Goal: Transaction & Acquisition: Purchase product/service

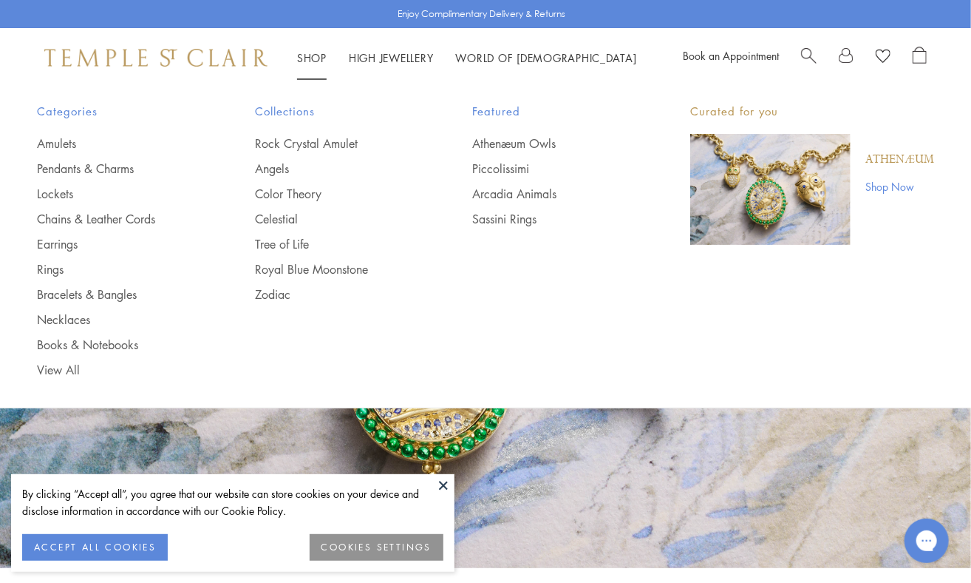
click at [319, 54] on link "Shop Shop" at bounding box center [312, 57] width 30 height 15
click at [51, 189] on link "Lockets" at bounding box center [116, 194] width 159 height 16
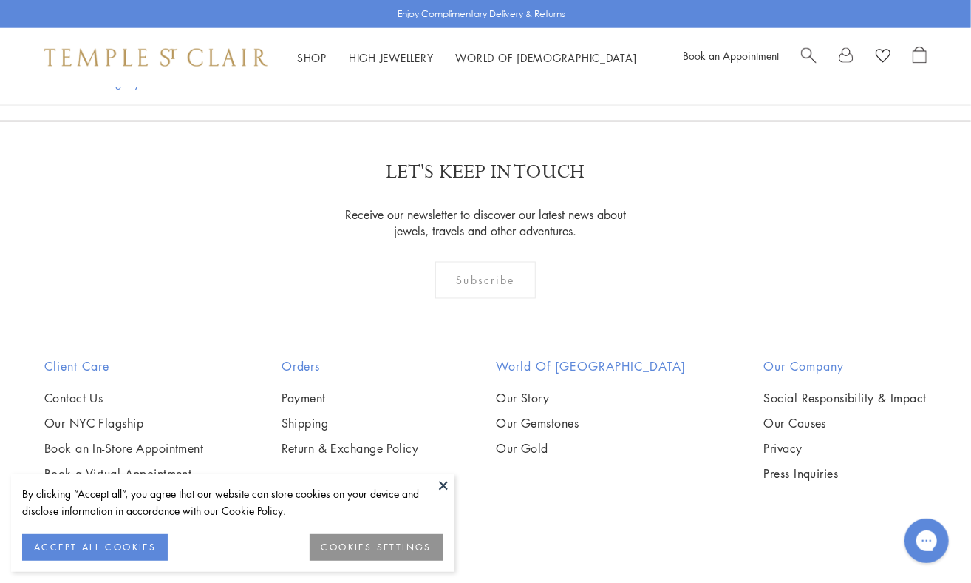
scroll to position [1022, 0]
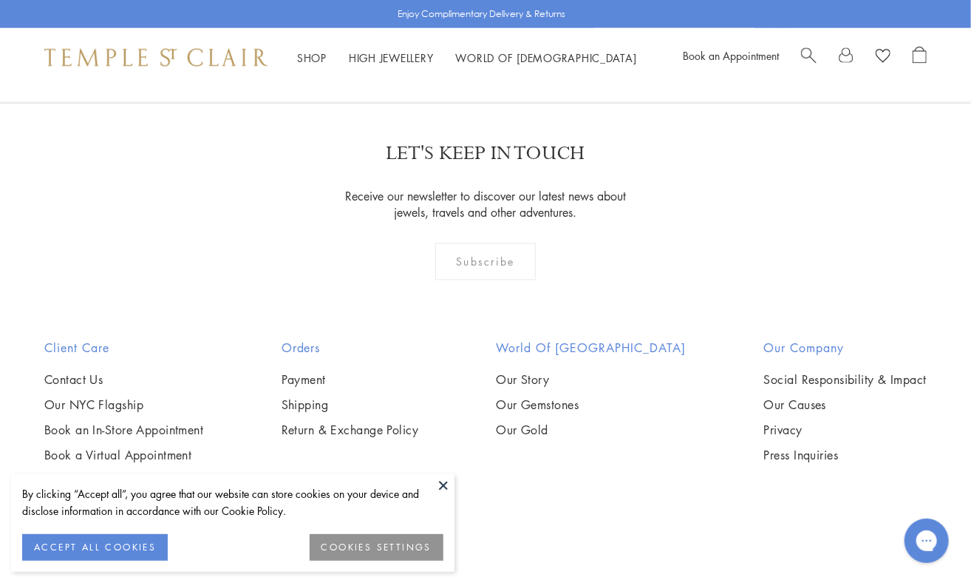
click at [0, 0] on img at bounding box center [0, 0] width 0 height 0
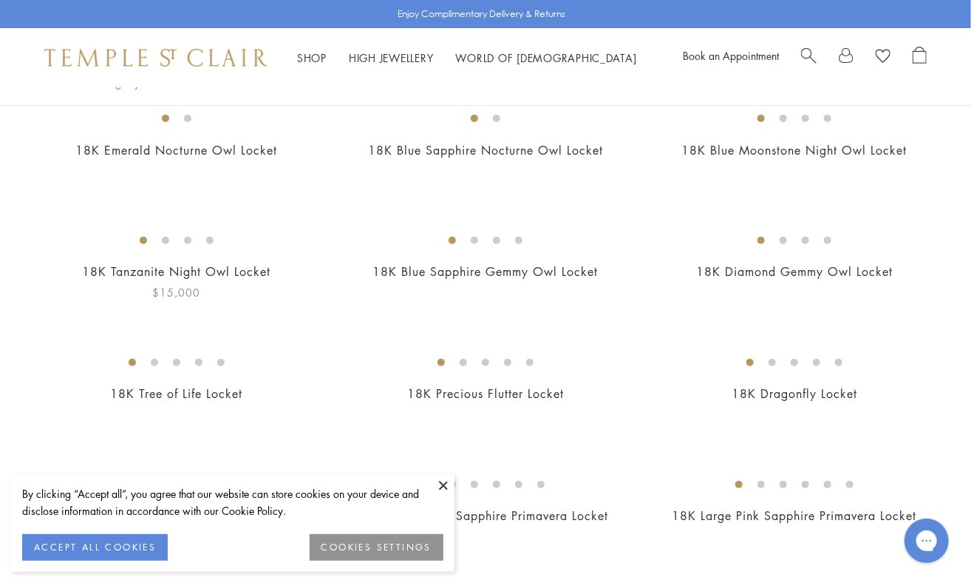
scroll to position [169, 0]
